Goal: Task Accomplishment & Management: Manage account settings

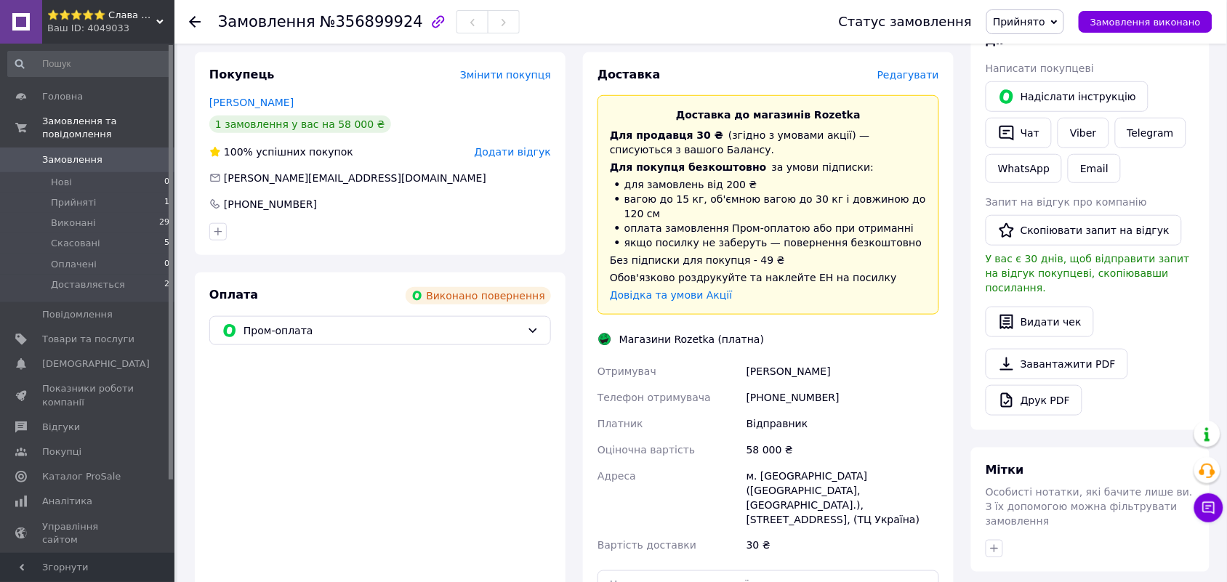
scroll to position [363, 0]
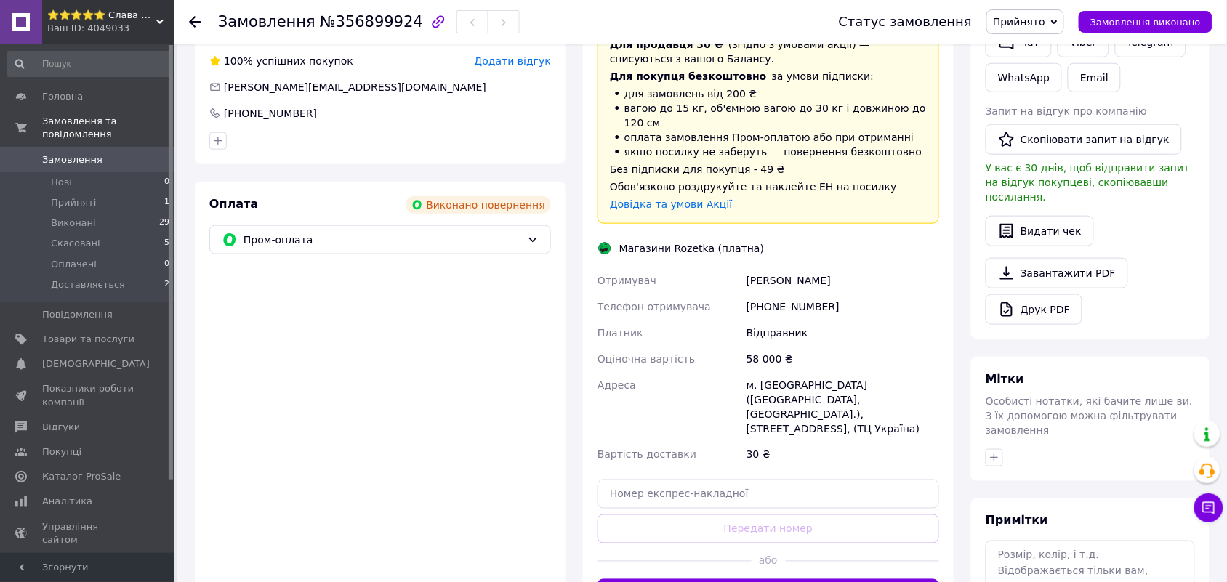
click at [601, 243] on icon at bounding box center [605, 249] width 12 height 12
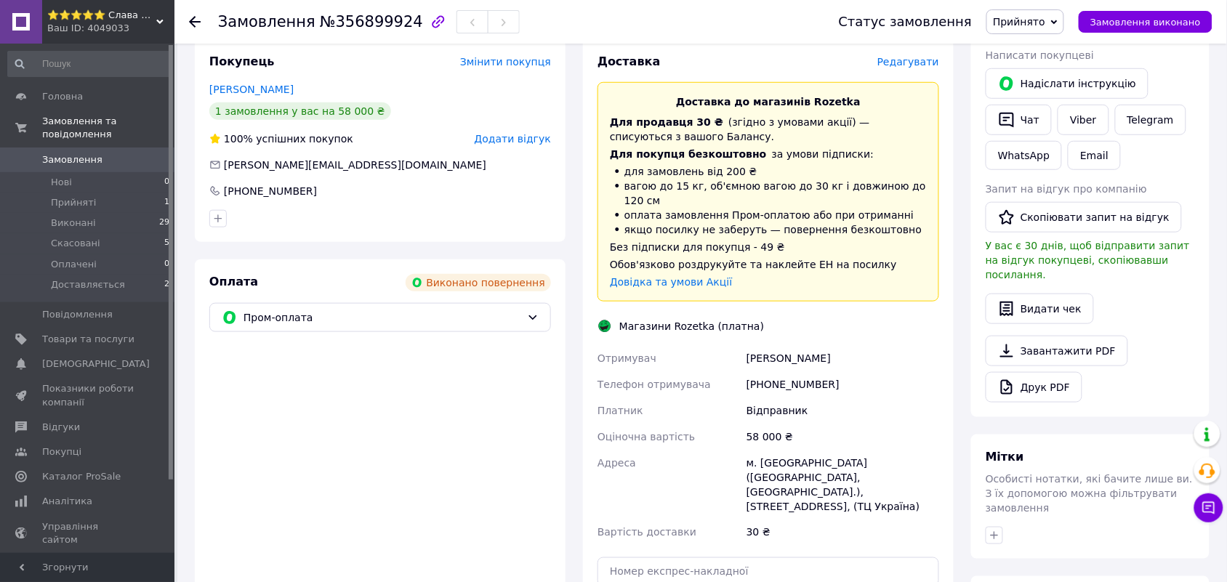
scroll to position [273, 0]
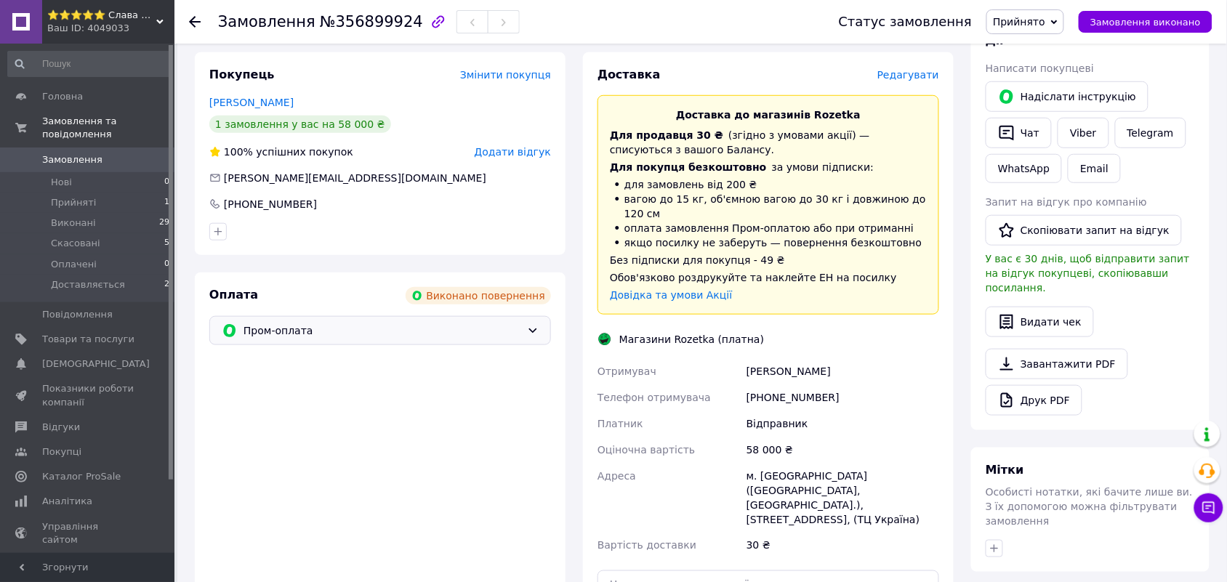
click at [271, 323] on span "Пром-оплата" at bounding box center [382, 331] width 278 height 16
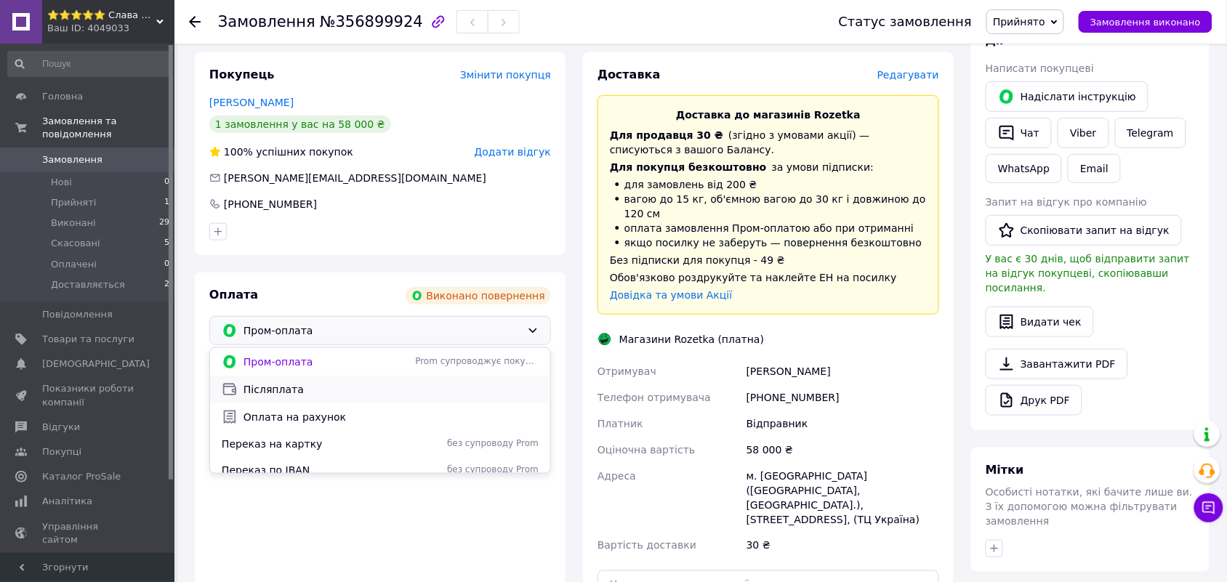
click at [281, 382] on span "Післяплата" at bounding box center [390, 389] width 295 height 15
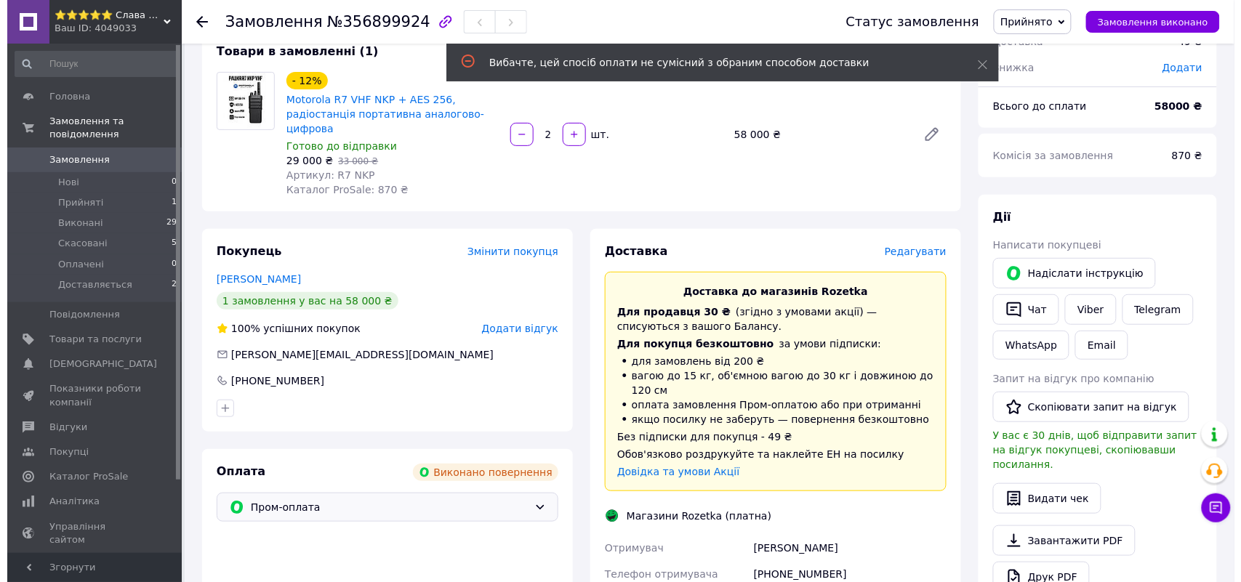
scroll to position [0, 0]
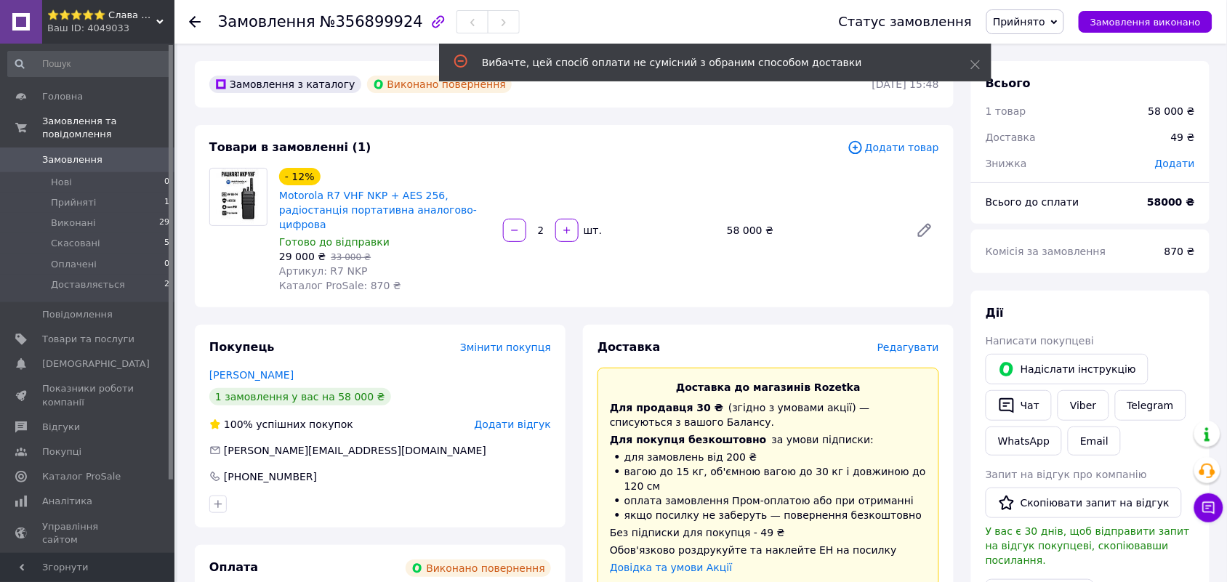
click at [912, 342] on span "Редагувати" at bounding box center [908, 348] width 62 height 12
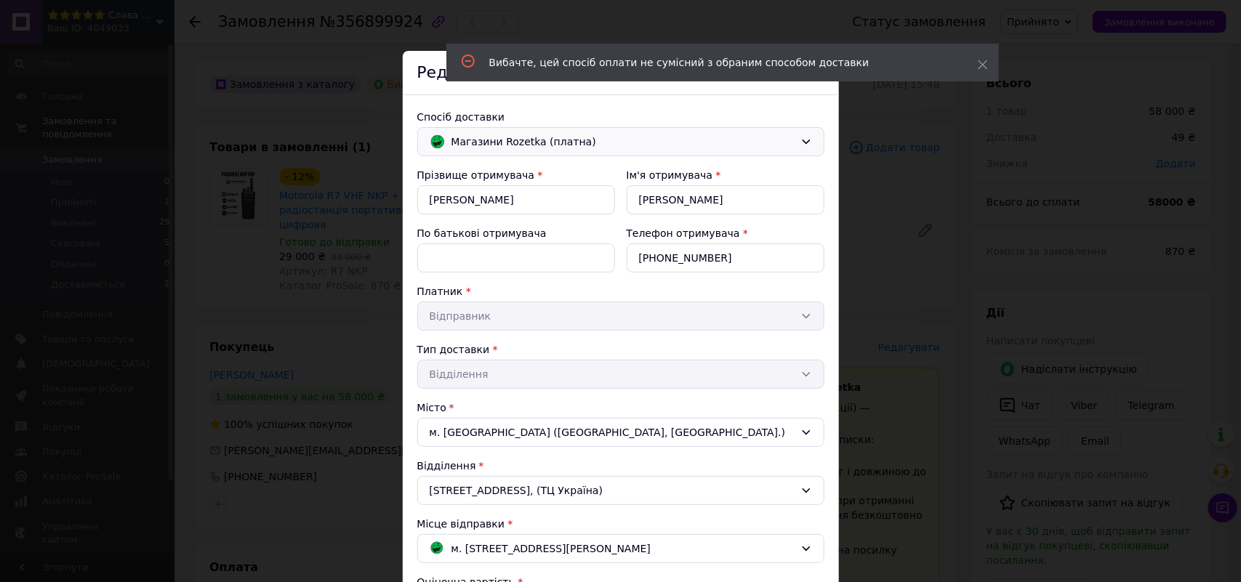
click at [535, 138] on span "Магазини Rozetka (платна)" at bounding box center [622, 142] width 343 height 16
click at [503, 180] on span "Нова Пошта (платна)" at bounding box center [631, 173] width 360 height 15
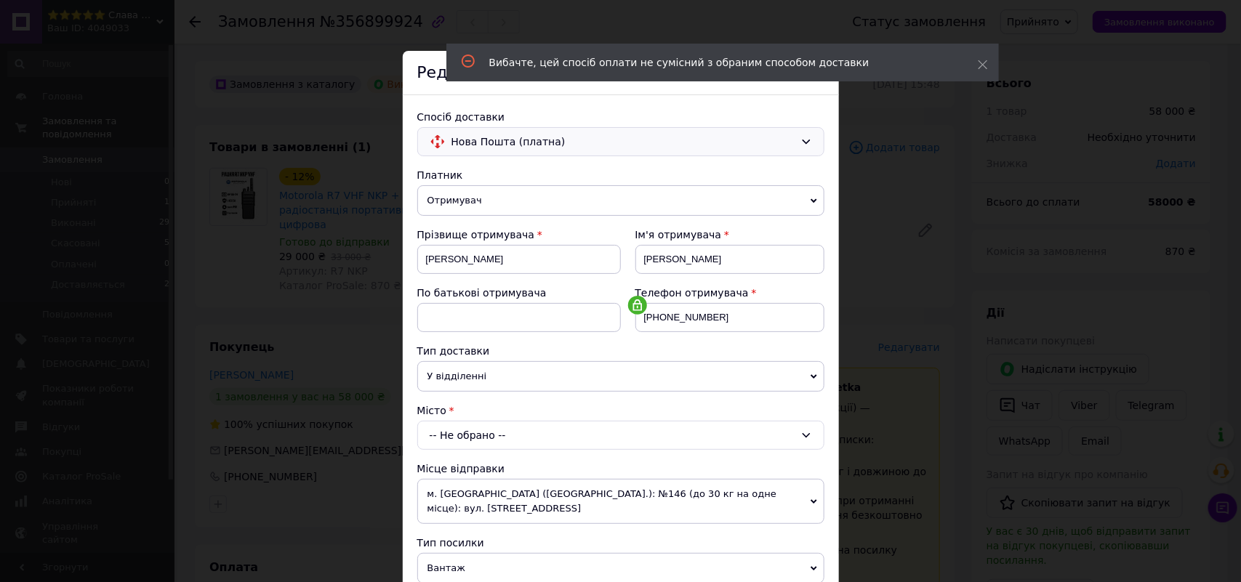
click at [459, 438] on div "-- Не обрано --" at bounding box center [620, 435] width 407 height 29
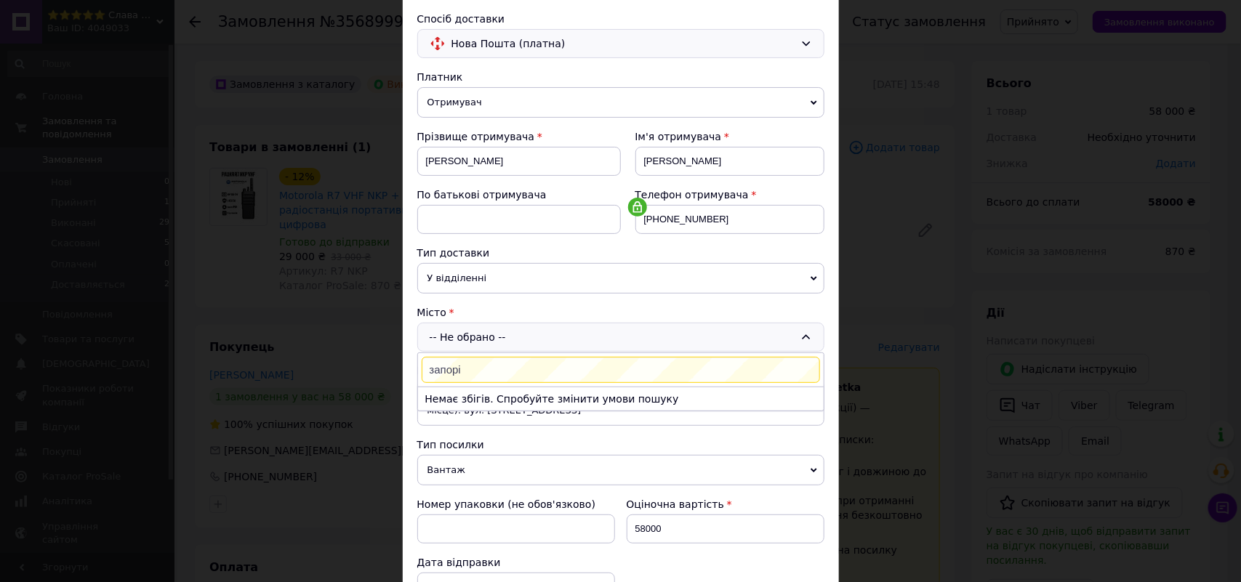
scroll to position [182, 0]
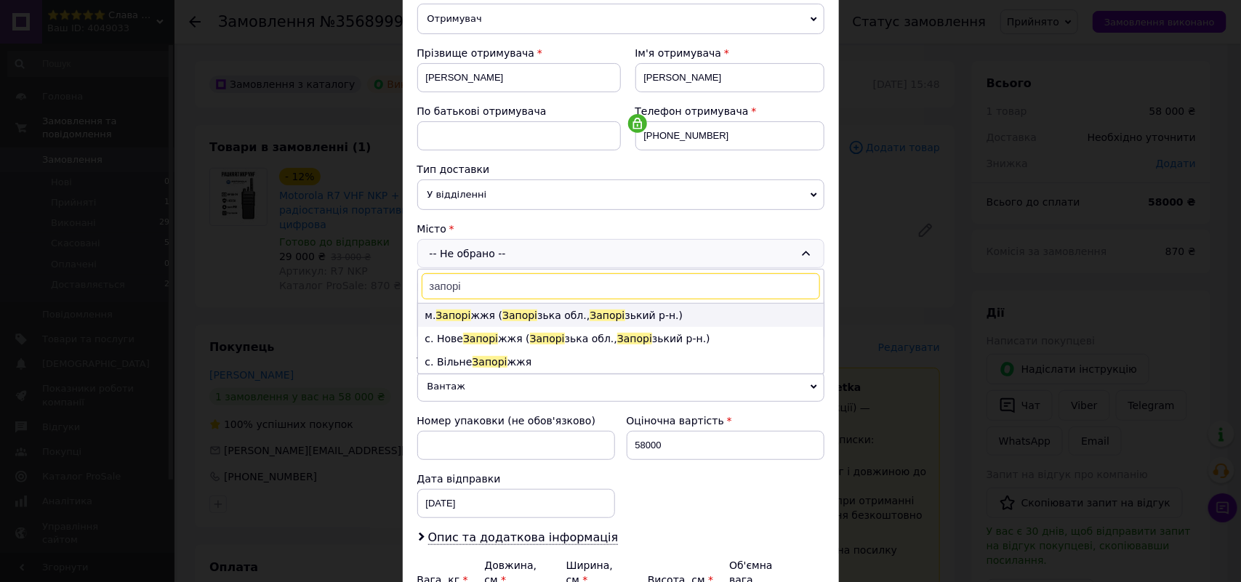
type input "запорі"
click at [480, 313] on li "м. Запорі жжя ( Запорі зька обл., Запорі зький р-н.)" at bounding box center [621, 315] width 406 height 23
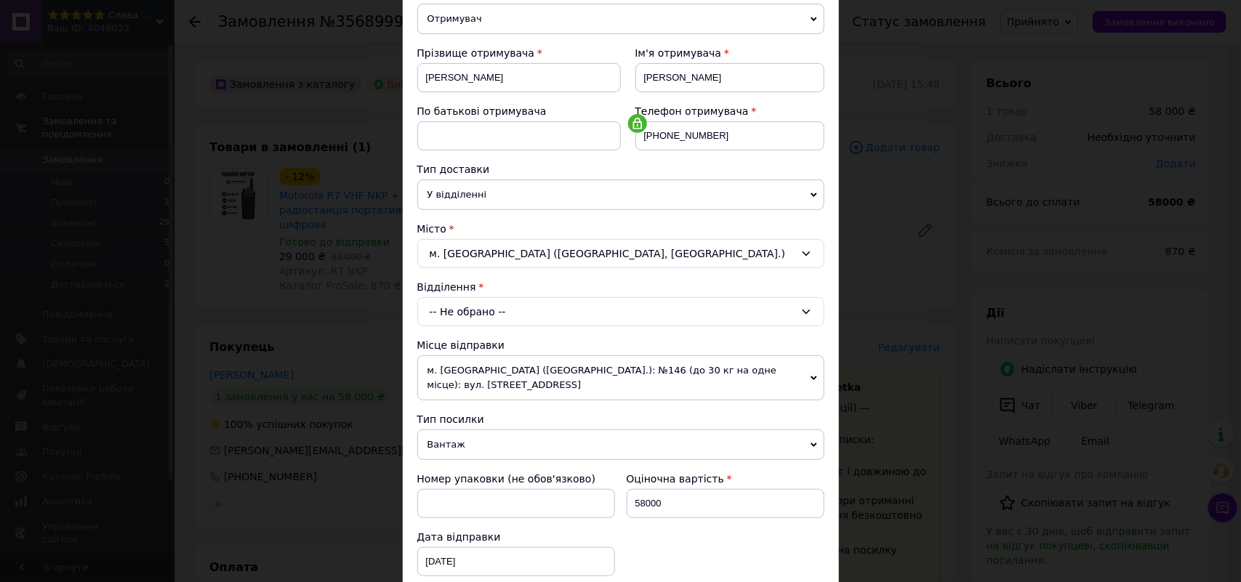
click at [458, 310] on div "-- Не обрано --" at bounding box center [620, 311] width 407 height 29
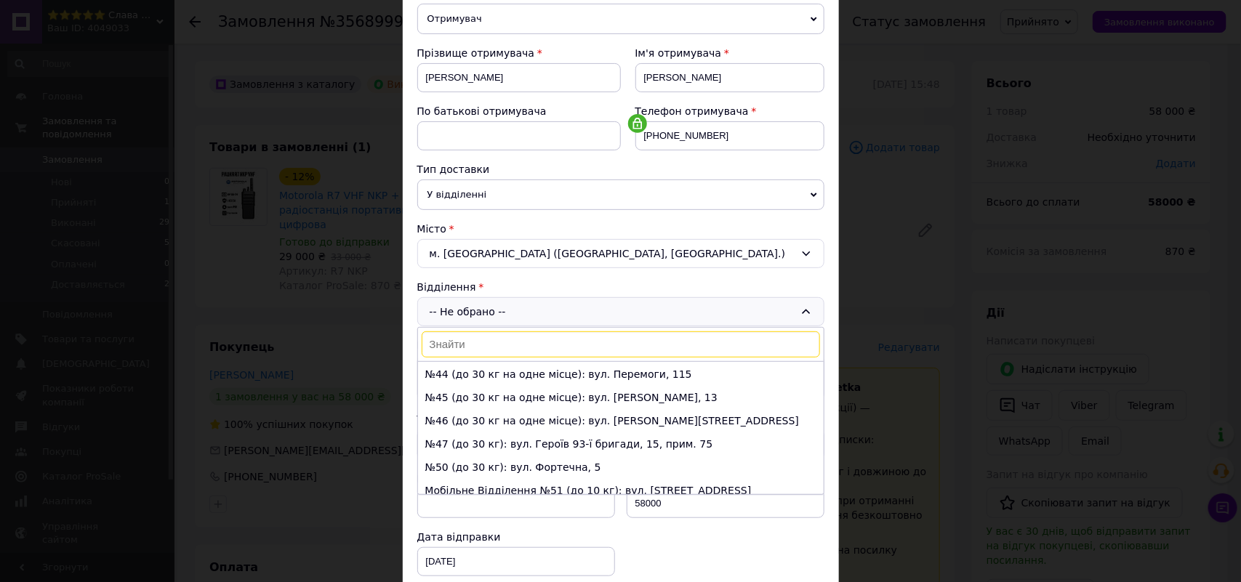
scroll to position [1090, 0]
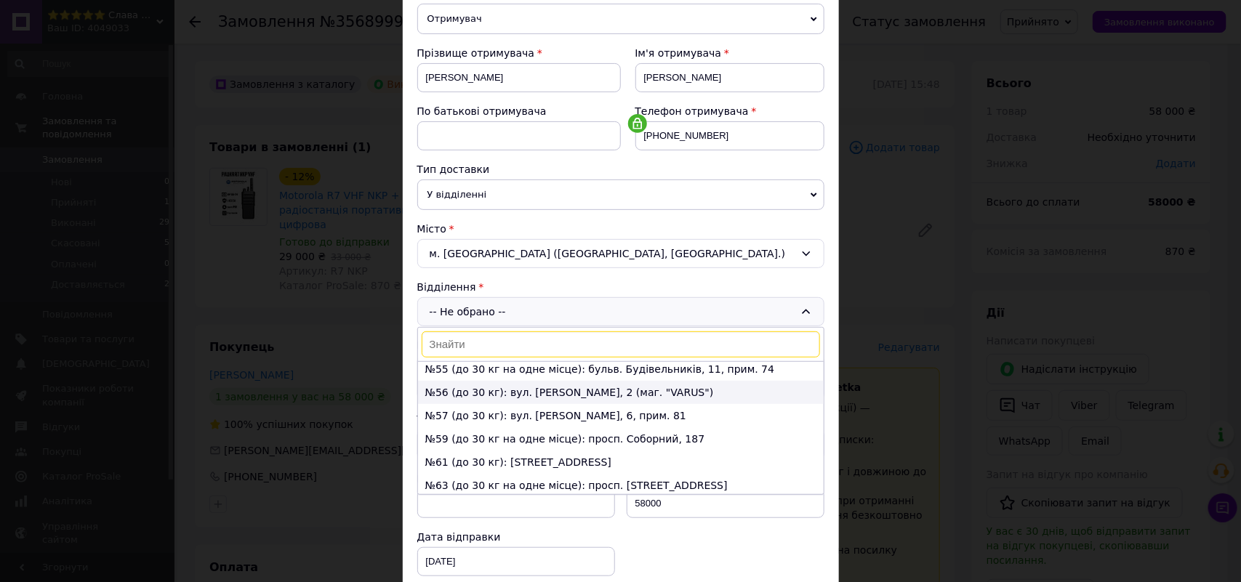
click at [517, 381] on li "№56 (до 30 кг): вул. [PERSON_NAME], 2 (маг. "VARUS")" at bounding box center [621, 392] width 406 height 23
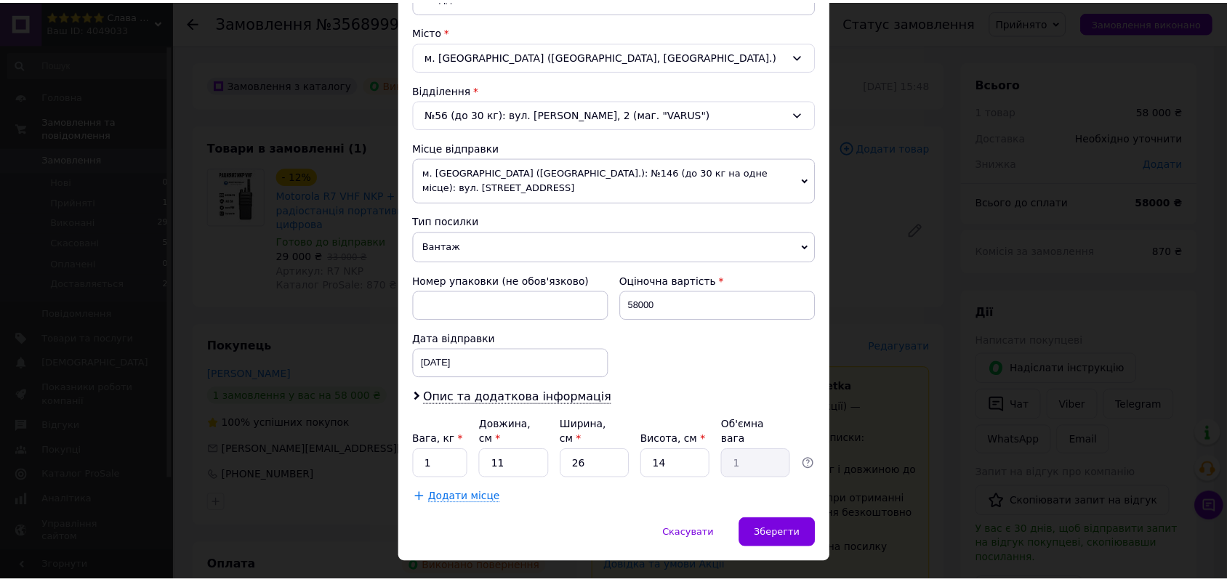
scroll to position [387, 0]
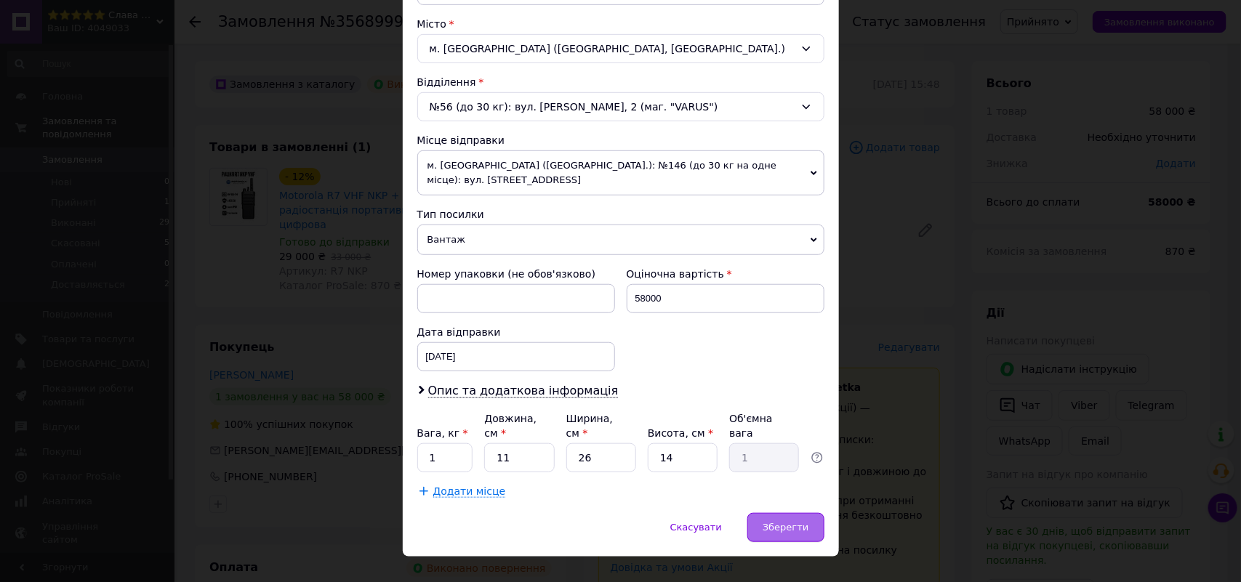
click at [787, 513] on div "Зберегти" at bounding box center [785, 527] width 76 height 29
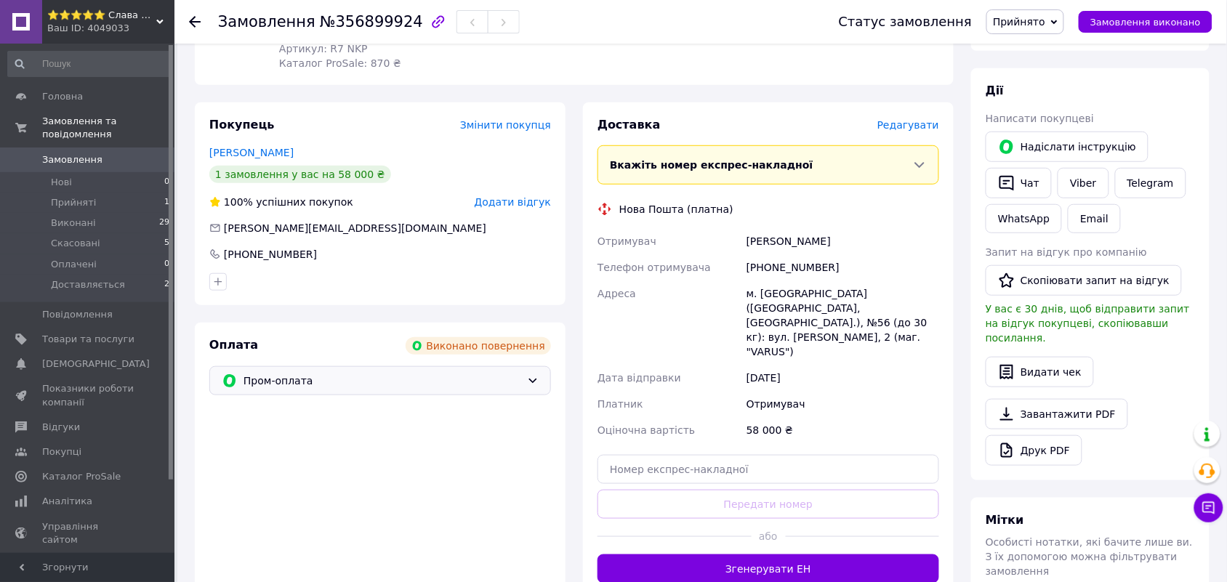
scroll to position [182, 0]
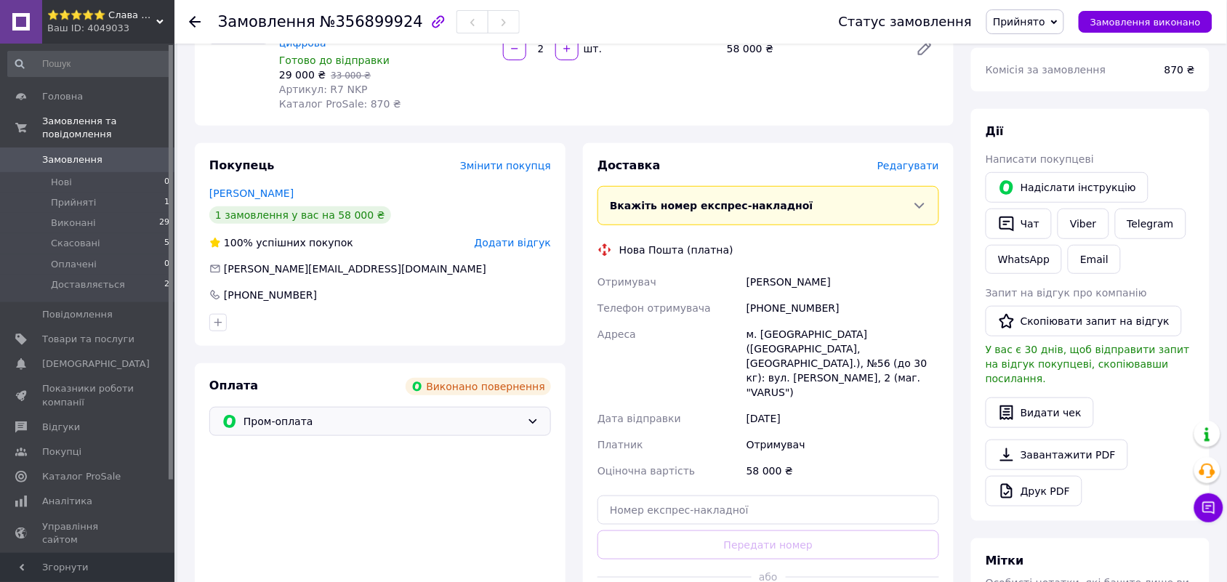
click at [299, 414] on span "Пром-оплата" at bounding box center [382, 422] width 278 height 16
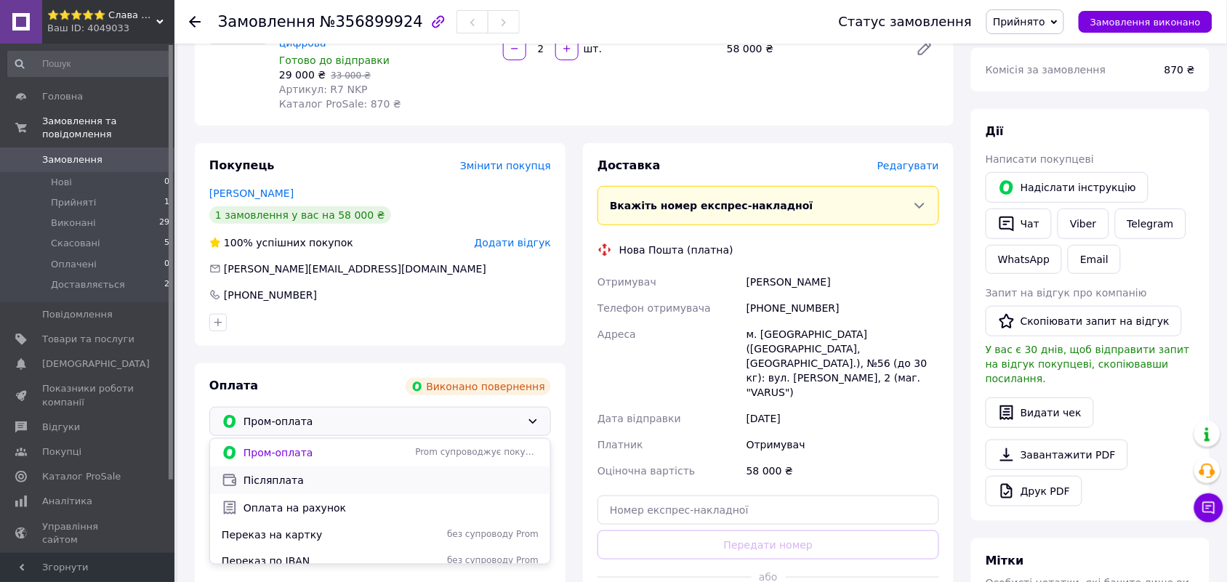
click at [270, 473] on span "Післяплата" at bounding box center [390, 480] width 295 height 15
